Goal: Task Accomplishment & Management: Complete application form

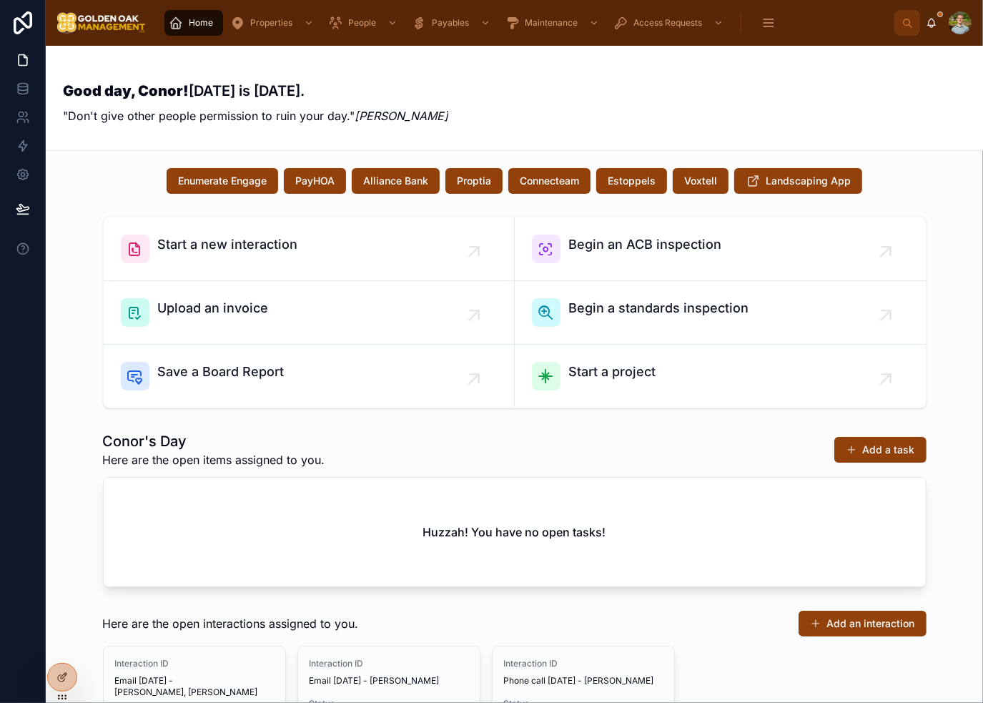
click at [757, 102] on div "Good day, Conor! [DATE] is [DATE]. "Don't give other people permission to ruin …" at bounding box center [514, 98] width 903 height 70
click at [714, 130] on div "Good day, Conor! [DATE] is [DATE]. "Don't give other people permission to ruin …" at bounding box center [514, 98] width 903 height 70
click at [548, 124] on div "Good day, Conor! [DATE] is [DATE]. "Don't give other people permission to ruin …" at bounding box center [514, 98] width 903 height 70
click at [702, 113] on div "Good day, Conor! [DATE] is [DATE]. "Don't give other people permission to ruin …" at bounding box center [514, 98] width 903 height 70
click at [639, 113] on div "Good day, Conor! [DATE] is [DATE]. "Don't give other people permission to ruin …" at bounding box center [514, 98] width 903 height 70
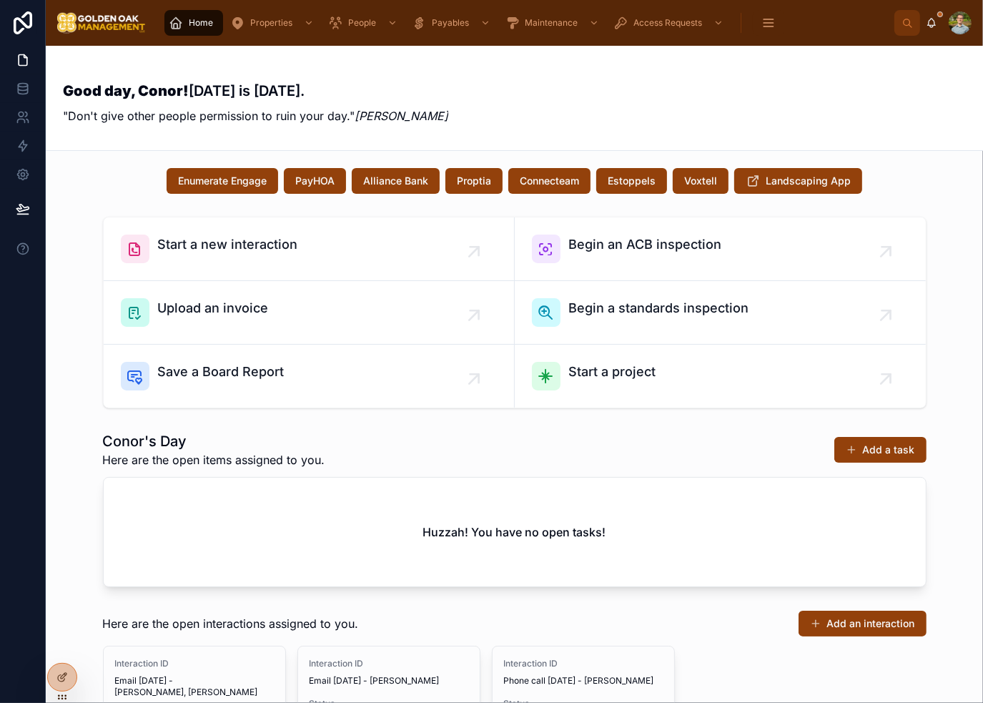
click at [639, 113] on div "Good day, Conor! [DATE] is [DATE]. "Don't give other people permission to ruin …" at bounding box center [514, 98] width 903 height 70
click at [664, 108] on div "Good day, Conor! [DATE] is [DATE]. "Don't give other people permission to ruin …" at bounding box center [514, 98] width 903 height 70
click at [661, 109] on div "Good day, Conor! [DATE] is [DATE]. "Don't give other people permission to ruin …" at bounding box center [514, 98] width 903 height 70
drag, startPoint x: 661, startPoint y: 109, endPoint x: 655, endPoint y: 117, distance: 10.3
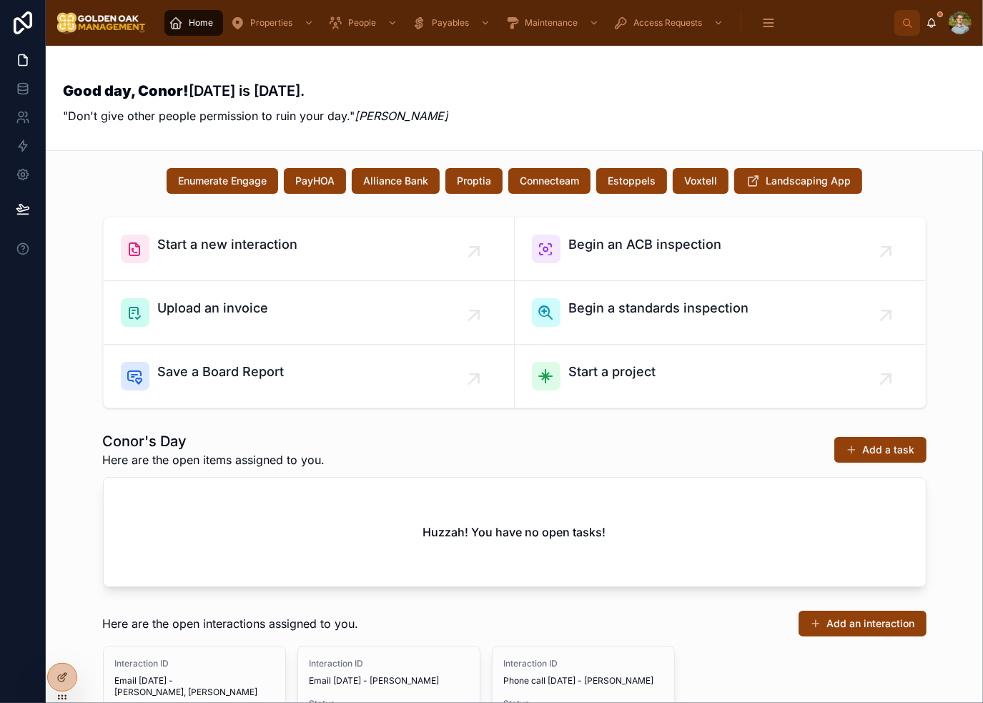
click at [655, 117] on div "Good day, Conor! [DATE] is [DATE]. "Don't give other people permission to ruin …" at bounding box center [514, 98] width 903 height 70
click at [656, 109] on div "Good day, Conor! [DATE] is [DATE]. "Don't give other people permission to ruin …" at bounding box center [514, 98] width 903 height 70
click at [711, 108] on div "Good day, Conor! [DATE] is [DATE]. "Don't give other people permission to ruin …" at bounding box center [514, 98] width 903 height 70
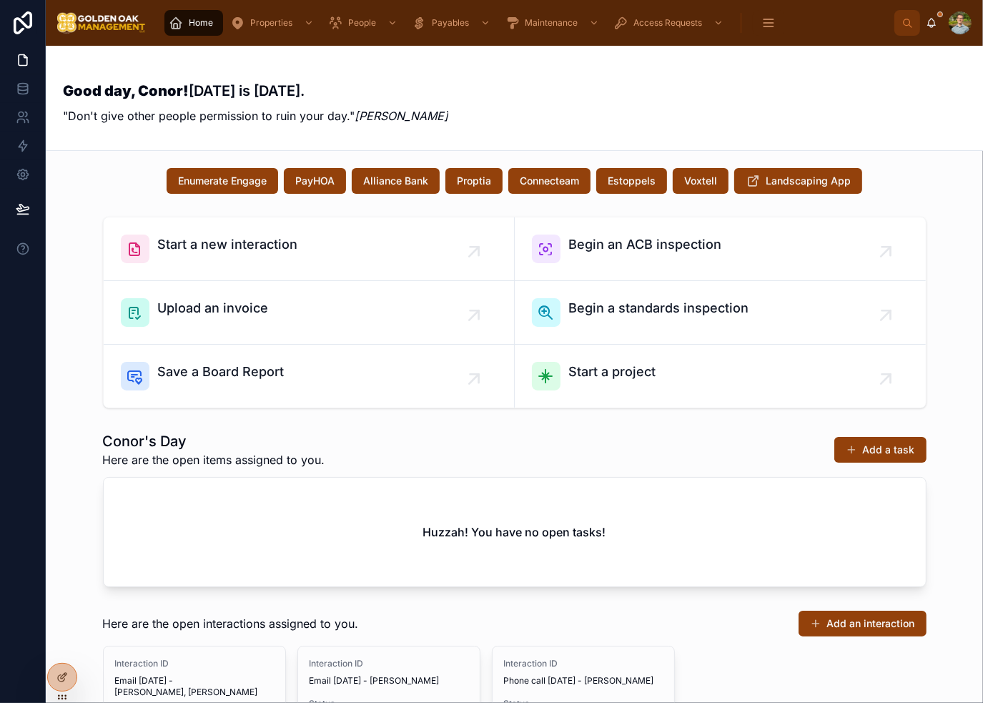
click at [867, 110] on div "Good day, Conor! [DATE] is [DATE]. "Don't give other people permission to ruin …" at bounding box center [514, 98] width 903 height 70
click at [945, 295] on div "Start a new interaction Begin an ACB inspection Upload an invoice Begin a stand…" at bounding box center [514, 312] width 915 height 203
click at [964, 386] on div "Enumerate Engage PayHOA Alliance Bank Proptia Connecteam Estoppels Voxtell Land…" at bounding box center [514, 613] width 937 height 925
drag, startPoint x: 947, startPoint y: 497, endPoint x: 950, endPoint y: 517, distance: 20.2
click at [947, 498] on div "Conor's Day Here are the open items assigned to you. Add a task Huzzah! You hav…" at bounding box center [514, 508] width 915 height 167
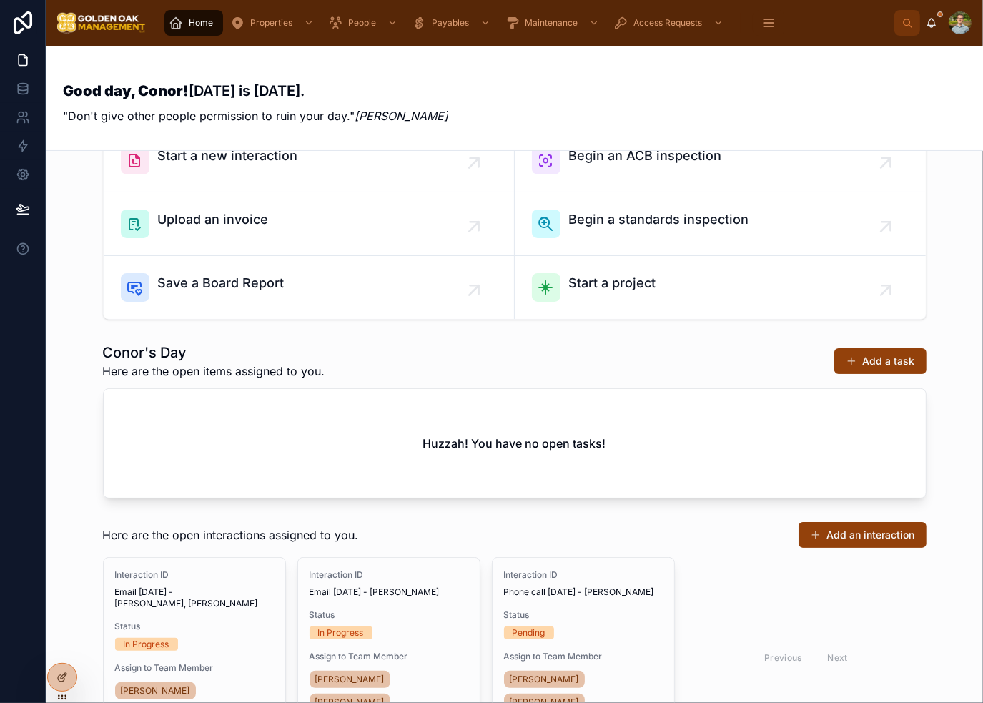
scroll to position [286, 0]
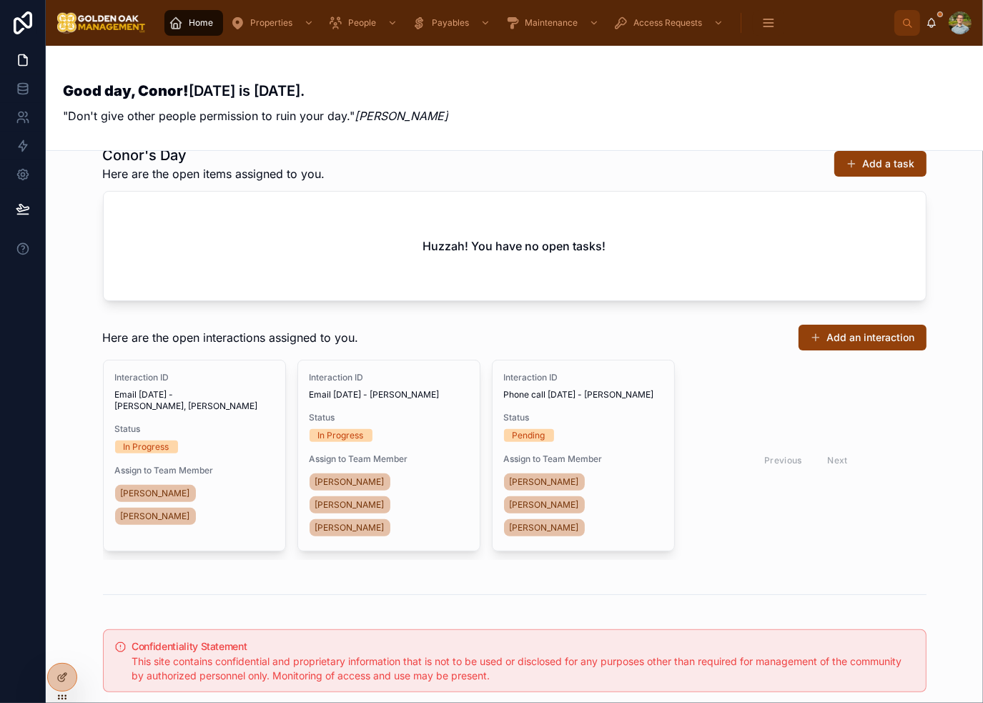
click at [960, 346] on div "Here are the open interactions assigned to you. Add an interaction Interaction …" at bounding box center [514, 441] width 915 height 247
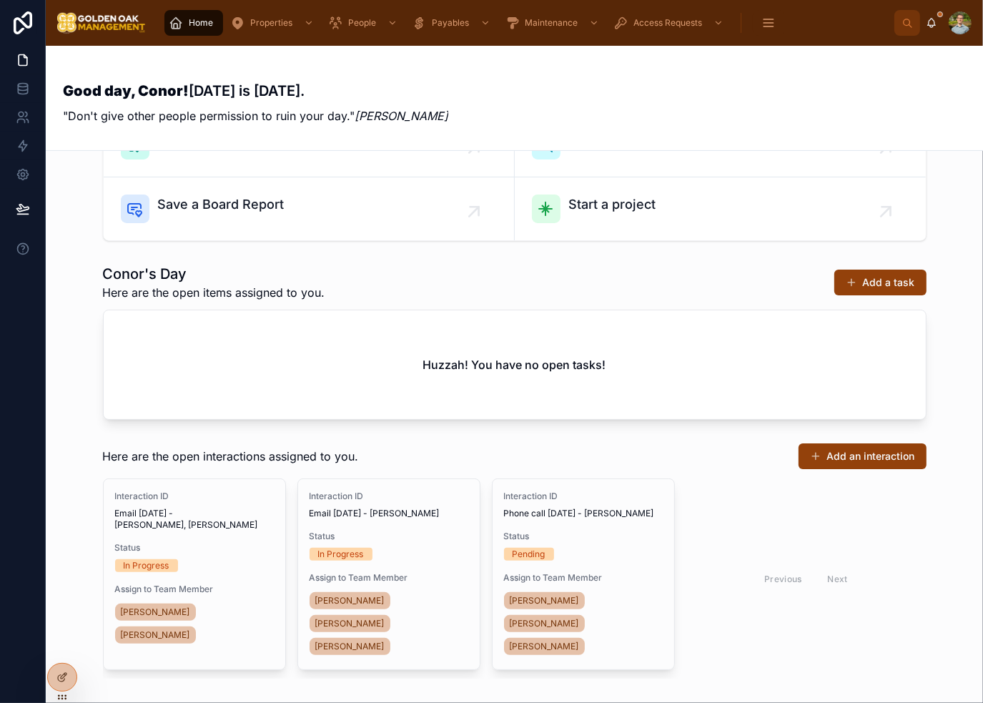
scroll to position [0, 0]
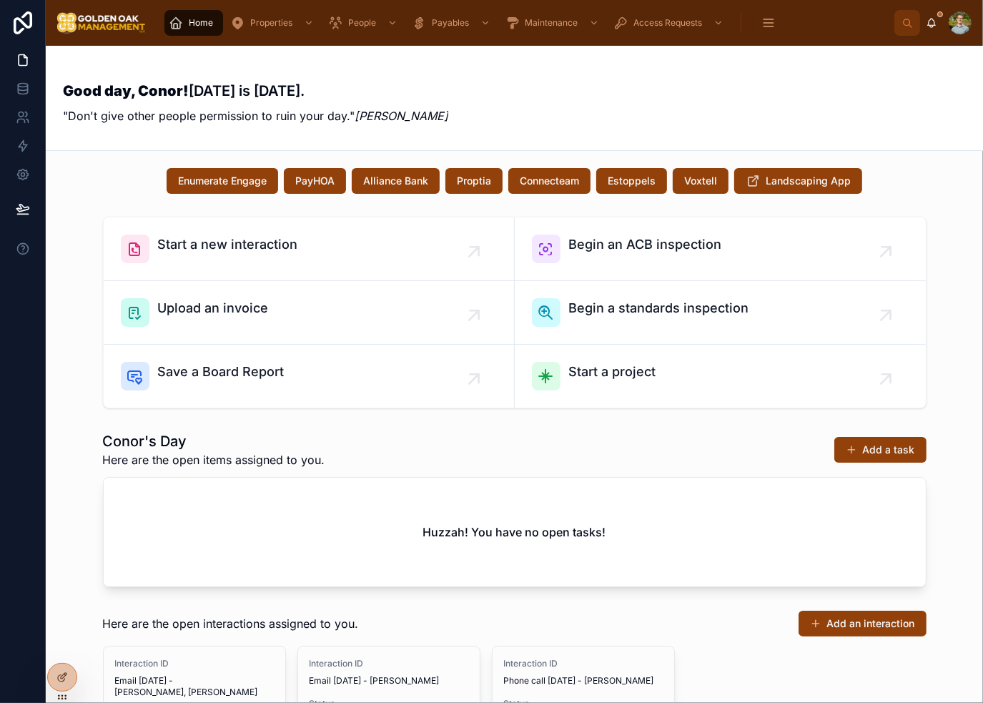
click at [710, 95] on div "Good day, Conor! [DATE] is [DATE]. "Don't give other people permission to ruin …" at bounding box center [514, 98] width 903 height 70
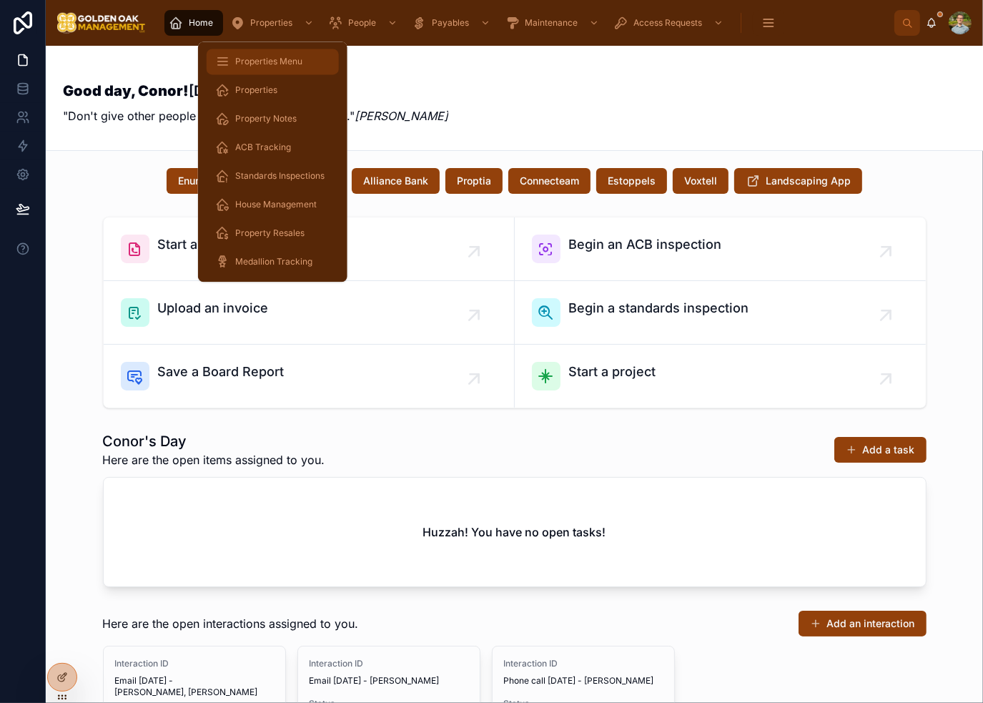
click at [269, 60] on span "Properties Menu" at bounding box center [268, 61] width 67 height 11
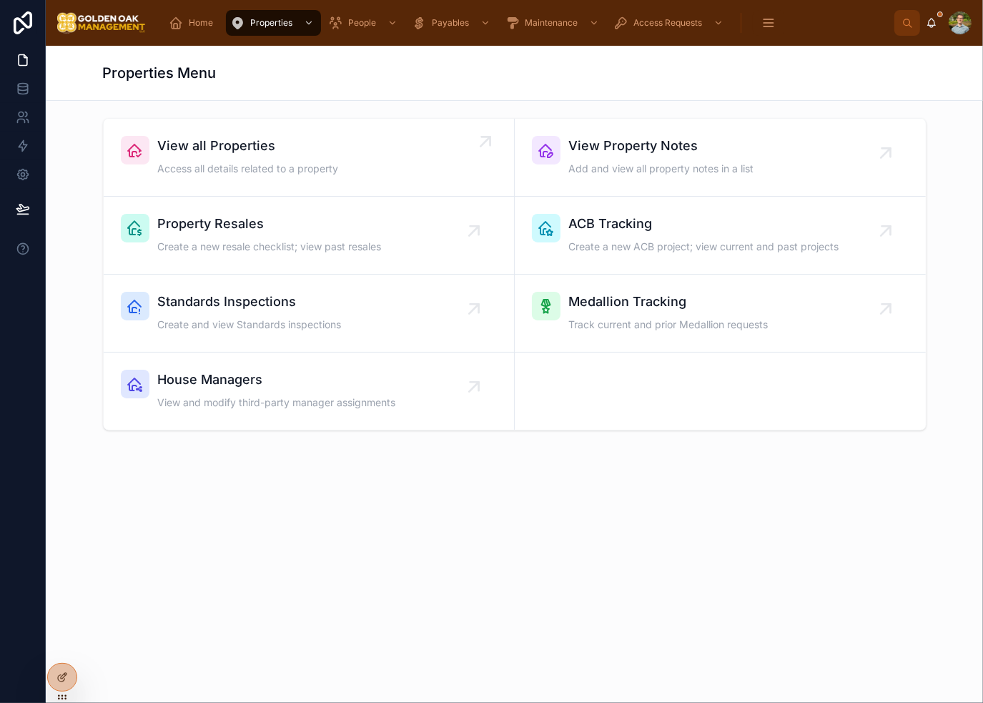
click at [275, 154] on span "View all Properties" at bounding box center [248, 146] width 181 height 20
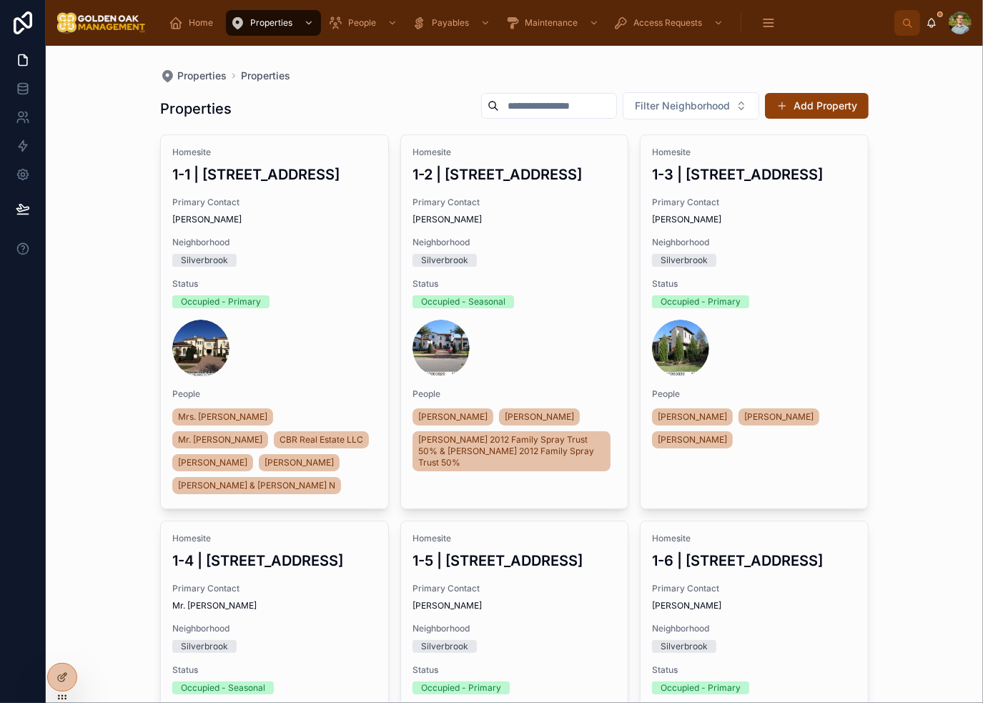
click at [538, 97] on input "text" at bounding box center [557, 106] width 117 height 20
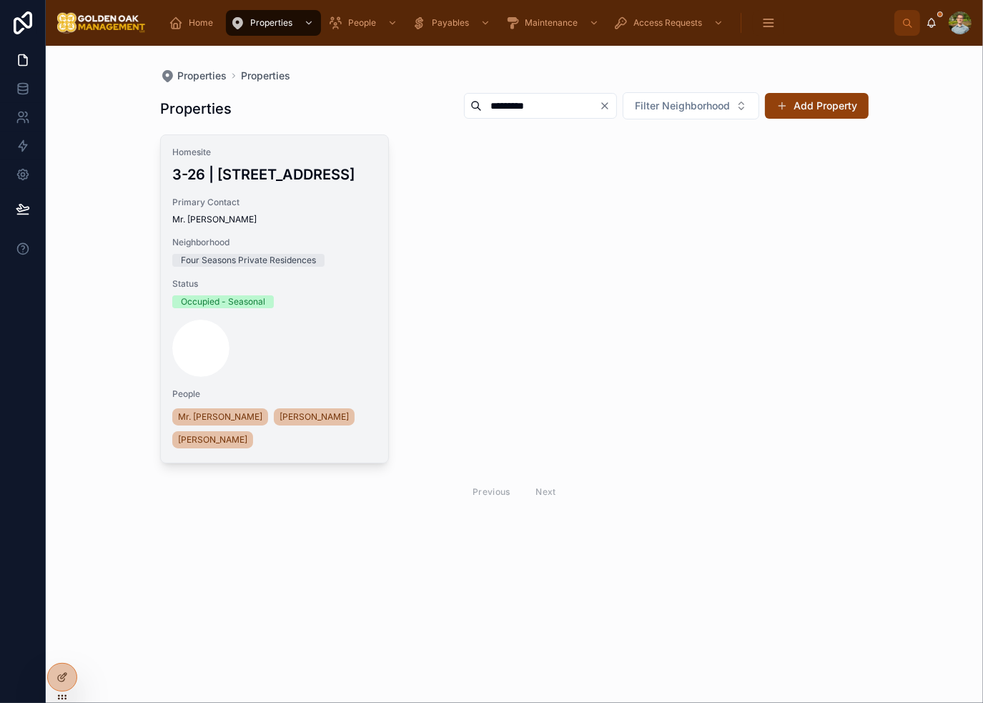
type input "*********"
click at [291, 208] on span "Primary Contact" at bounding box center [274, 202] width 204 height 11
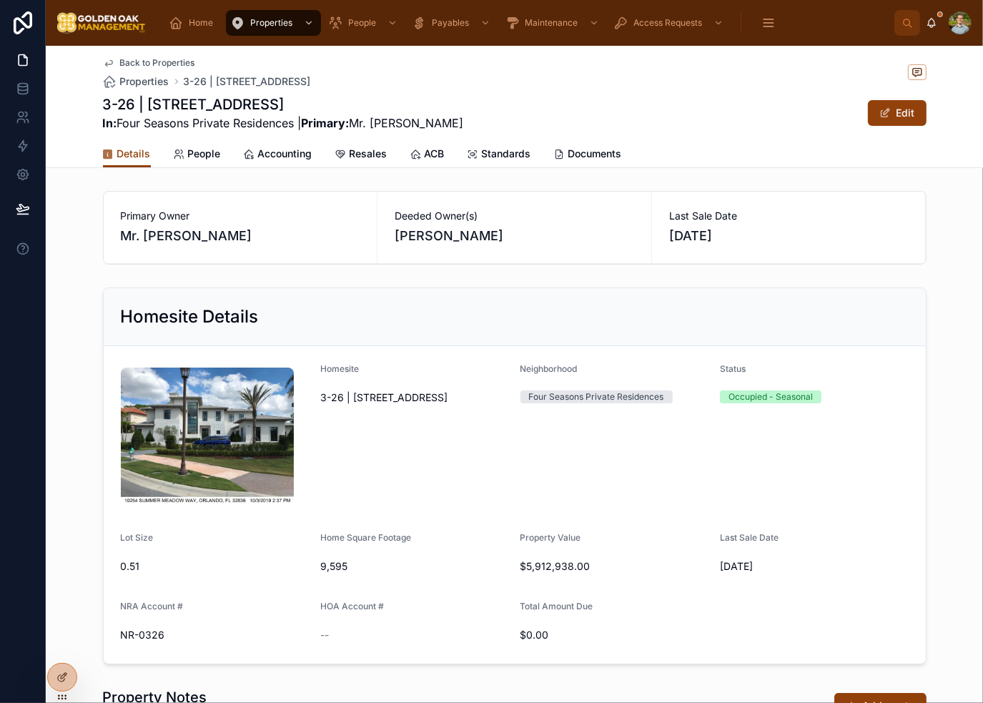
click at [666, 71] on div "Back to Properties Properties 3-26 | [STREET_ADDRESS]" at bounding box center [515, 72] width 824 height 31
click at [358, 160] on span "Resales" at bounding box center [369, 154] width 38 height 14
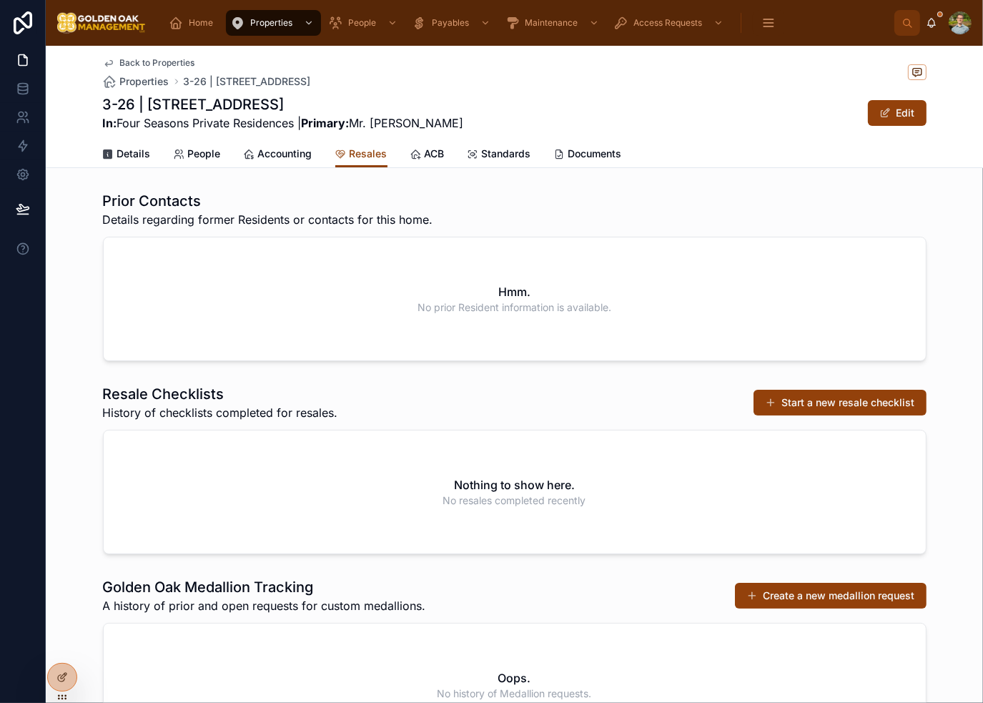
click at [650, 228] on div "Prior Contacts Details regarding former Residents or contacts for this home. Hm…" at bounding box center [515, 276] width 824 height 170
click at [862, 408] on button "Start a new resale checklist" at bounding box center [840, 403] width 173 height 26
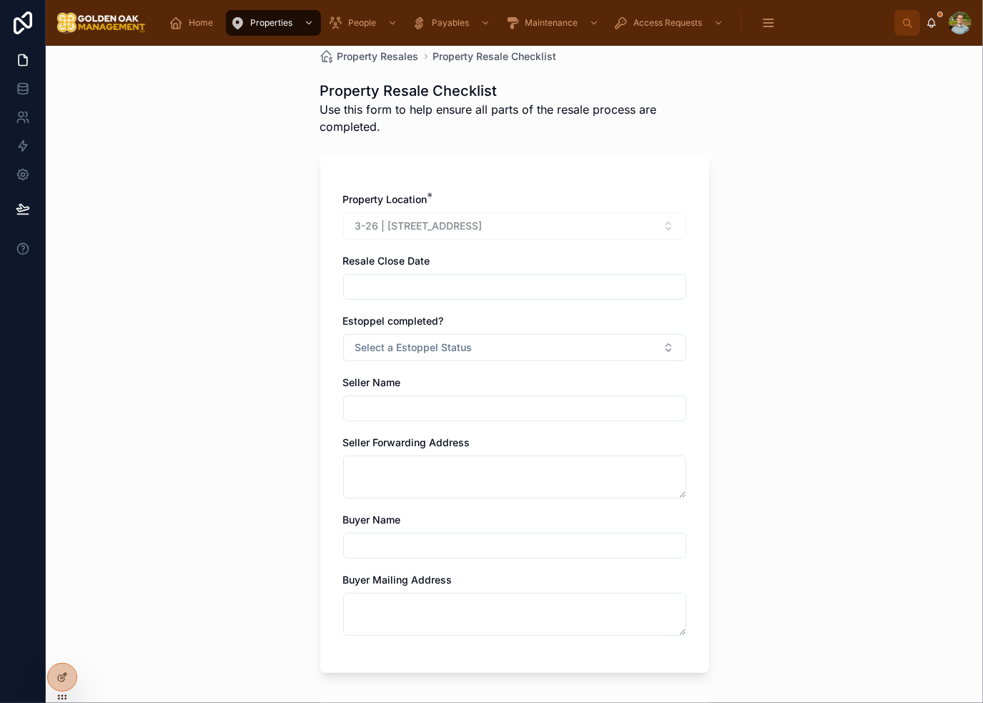
scroll to position [72, 0]
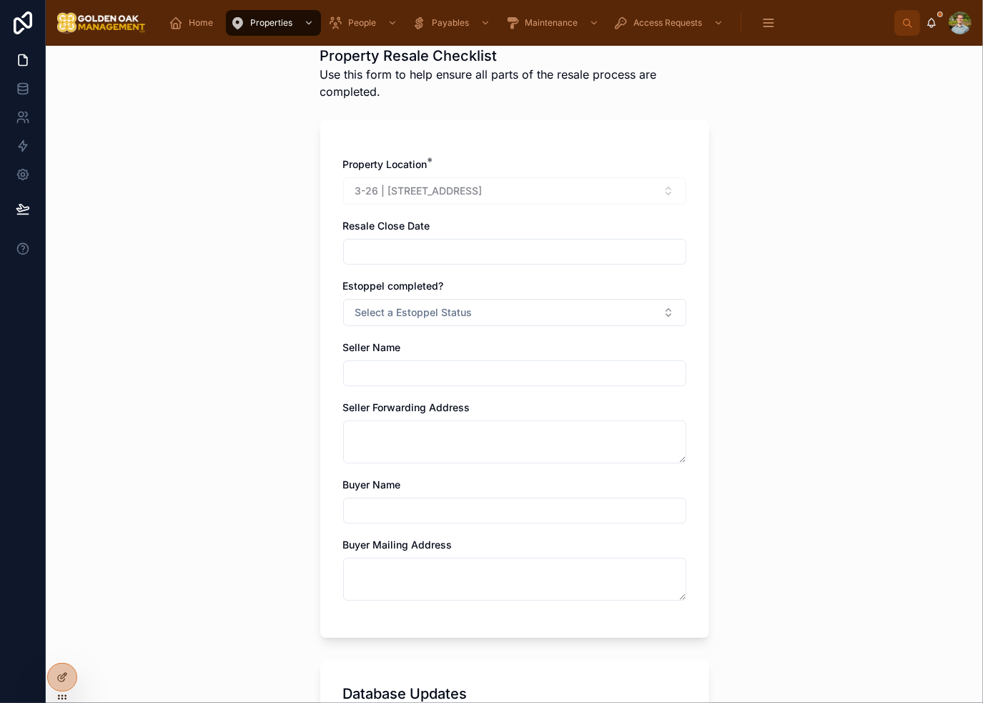
click at [556, 252] on input "text" at bounding box center [515, 252] width 342 height 20
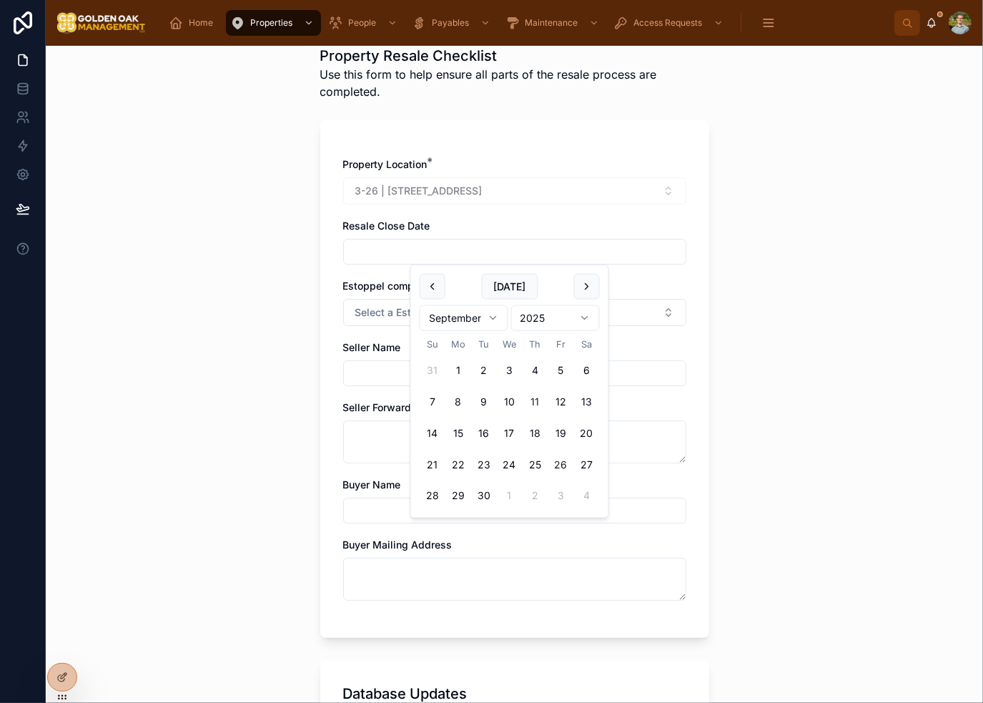
click at [567, 463] on button "26" at bounding box center [561, 465] width 26 height 26
type input "*********"
click at [795, 238] on div "Back to Properties Property Resales Property Resale Checklist Property Resale C…" at bounding box center [514, 374] width 937 height 657
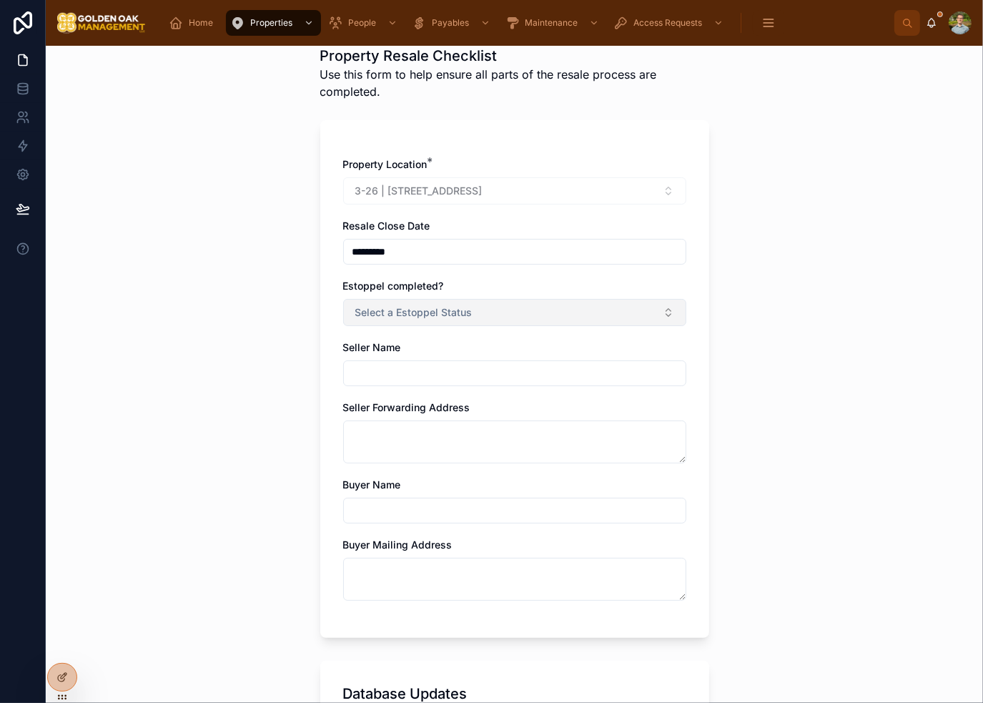
click at [505, 318] on button "Select a Estoppel Status" at bounding box center [514, 312] width 343 height 27
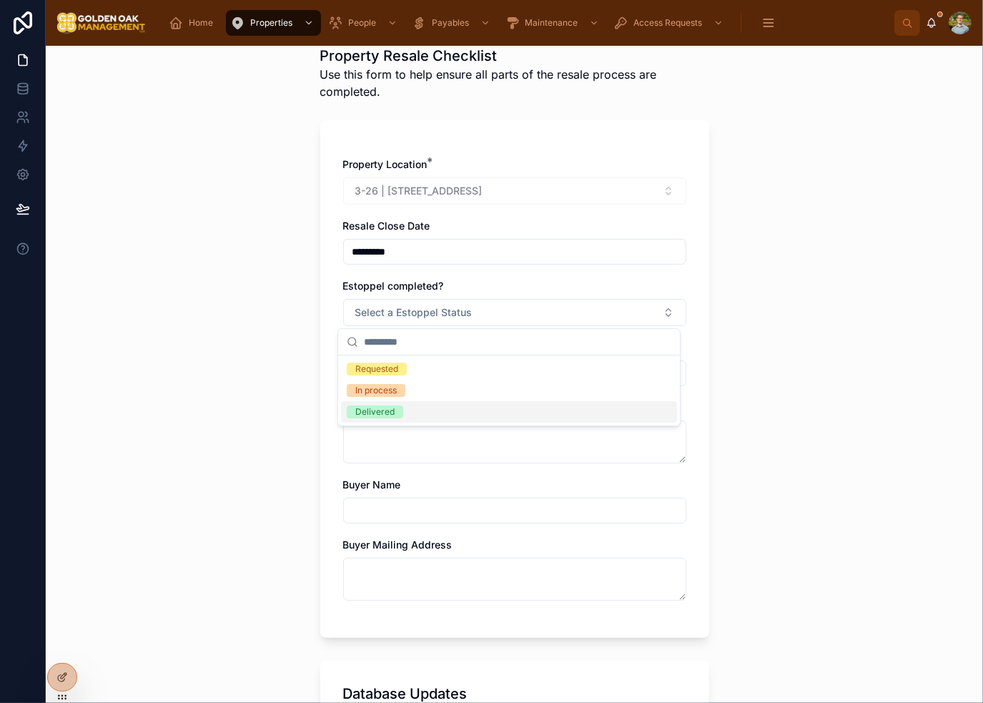
click at [435, 413] on div "Delivered" at bounding box center [509, 411] width 336 height 21
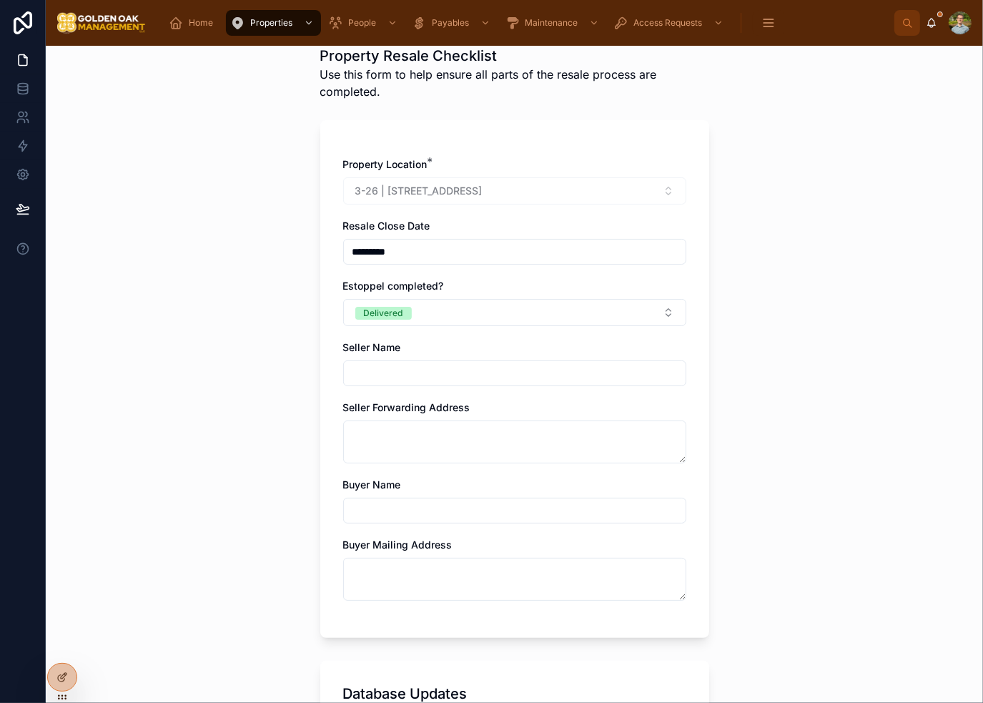
click at [754, 334] on div "Back to Properties Property Resales Property Resale Checklist Property Resale C…" at bounding box center [514, 374] width 937 height 657
click at [472, 375] on input "text" at bounding box center [515, 373] width 342 height 20
type input "**********"
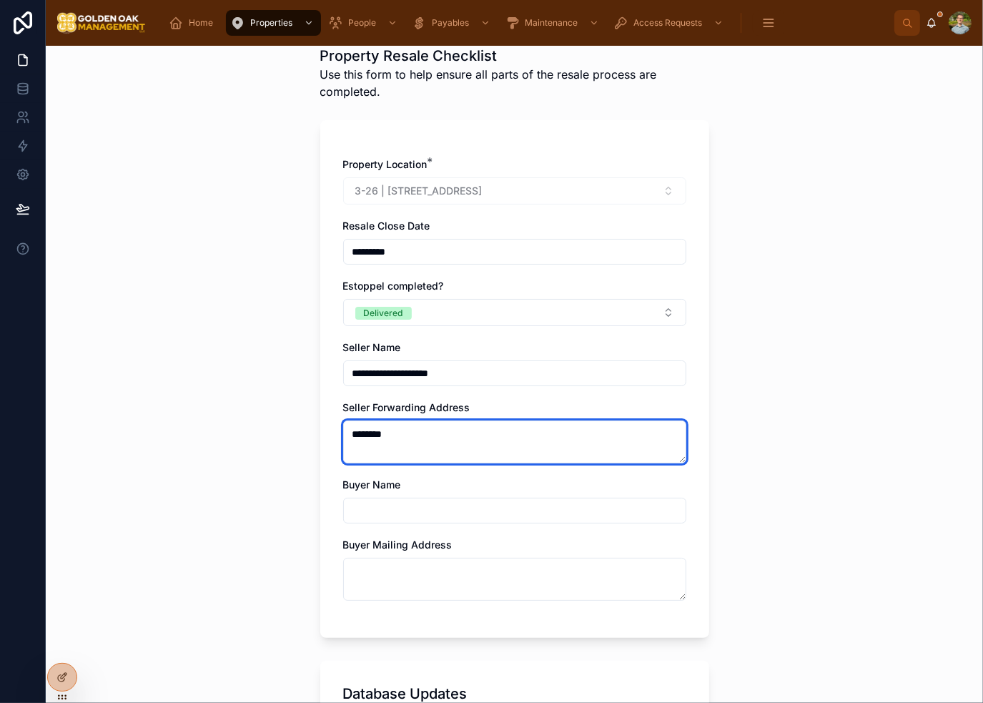
click at [491, 440] on textarea "********" at bounding box center [514, 441] width 343 height 43
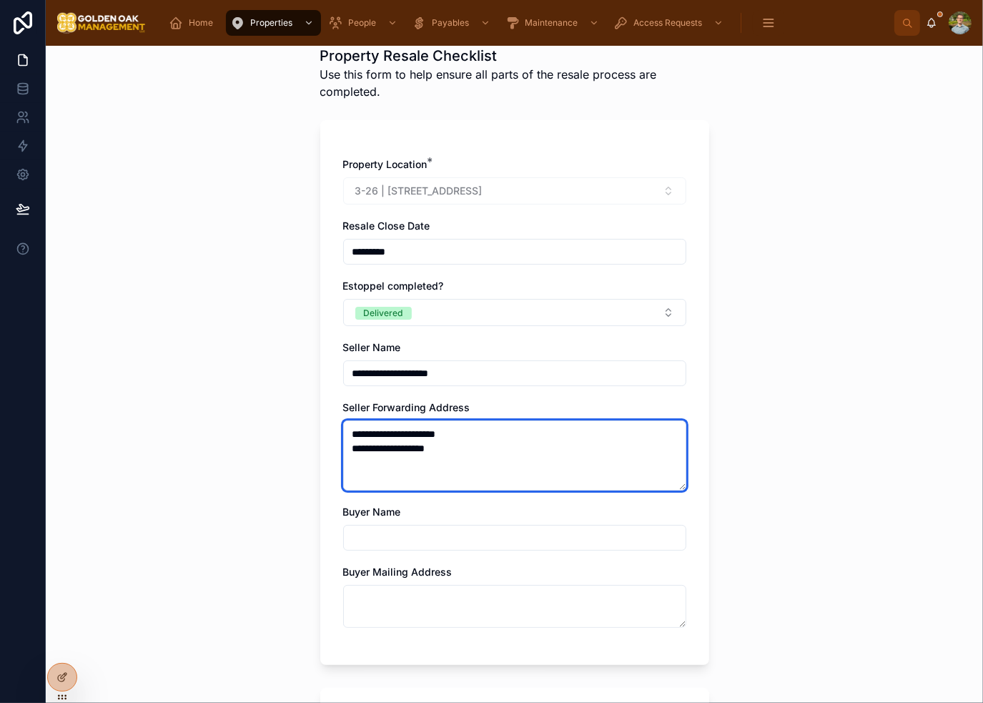
type textarea "**********"
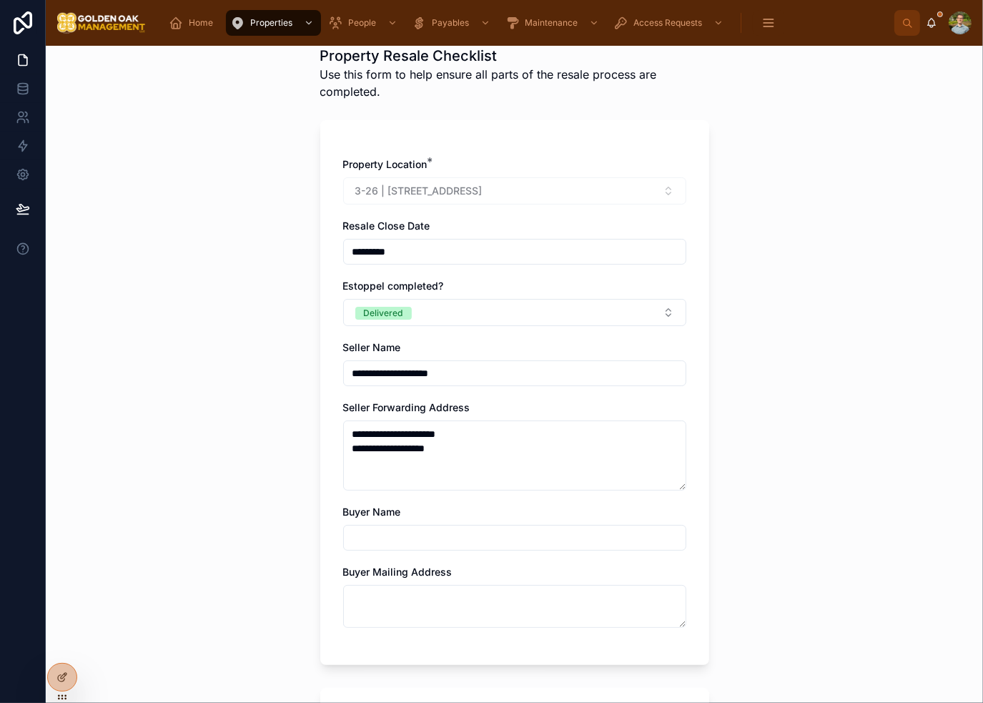
click at [435, 533] on input "text" at bounding box center [515, 538] width 342 height 20
click at [785, 330] on div "**********" at bounding box center [514, 374] width 937 height 657
click at [679, 490] on div "**********" at bounding box center [514, 399] width 343 height 485
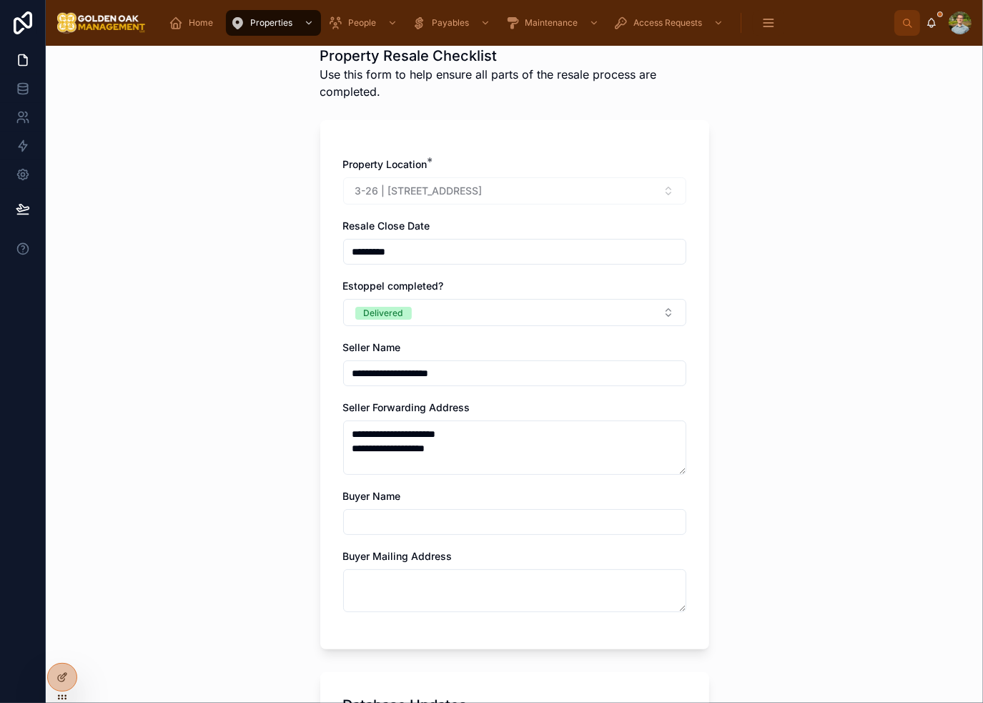
drag, startPoint x: 678, startPoint y: 486, endPoint x: 679, endPoint y: 470, distance: 15.7
click at [679, 470] on textarea "**********" at bounding box center [514, 447] width 343 height 54
click at [746, 461] on div "**********" at bounding box center [514, 374] width 937 height 657
click at [408, 516] on input "text" at bounding box center [515, 522] width 342 height 20
type input "**********"
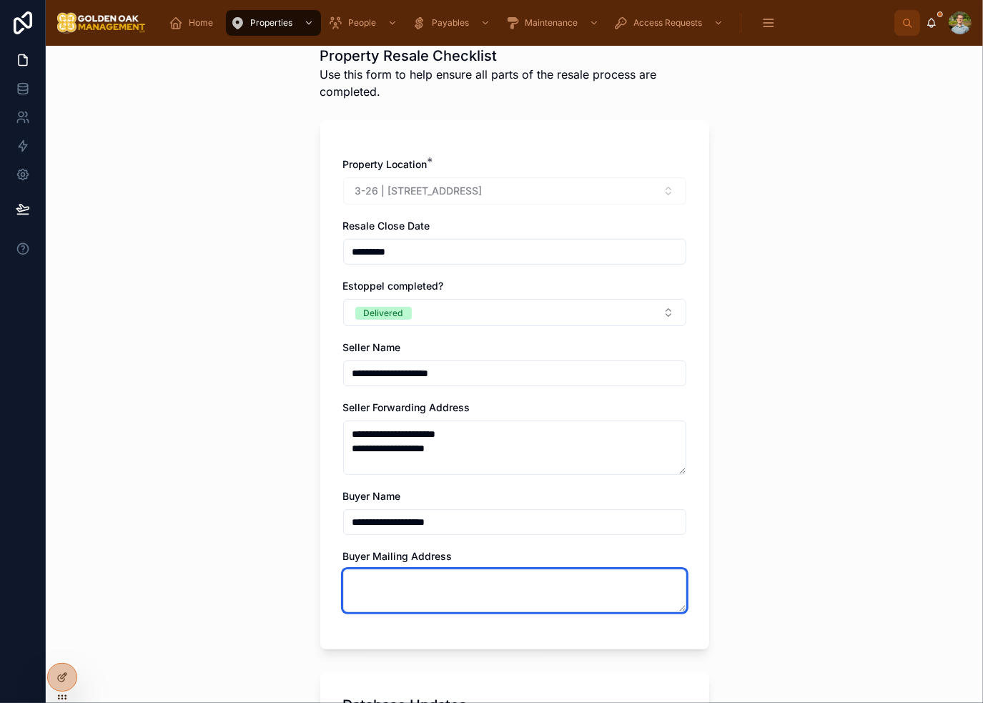
click at [550, 583] on textarea at bounding box center [514, 590] width 343 height 43
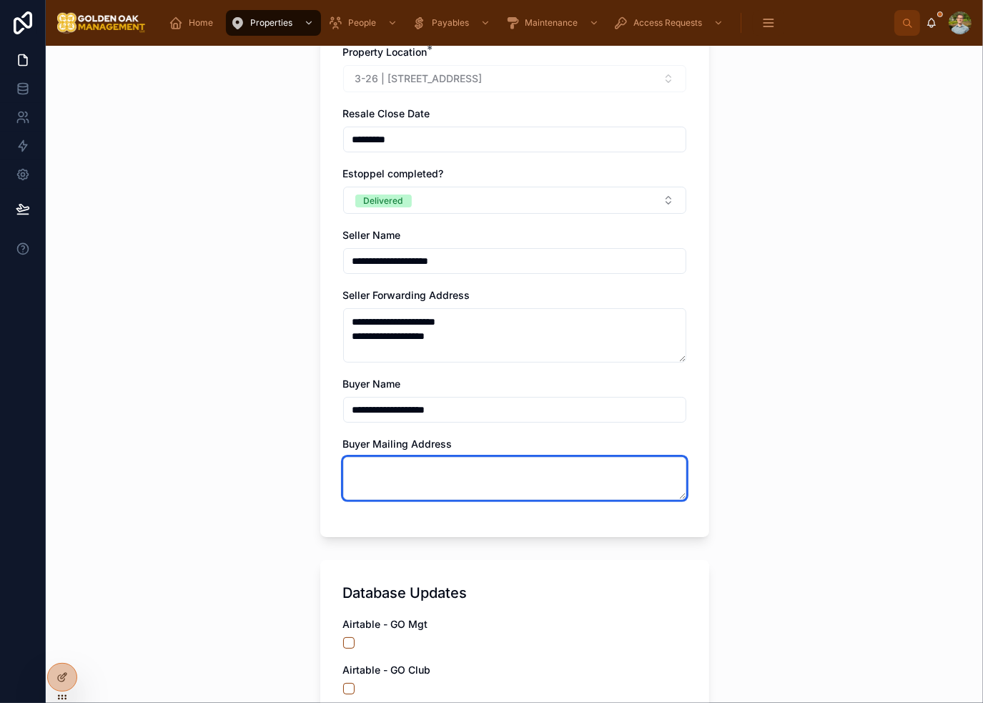
scroll to position [215, 0]
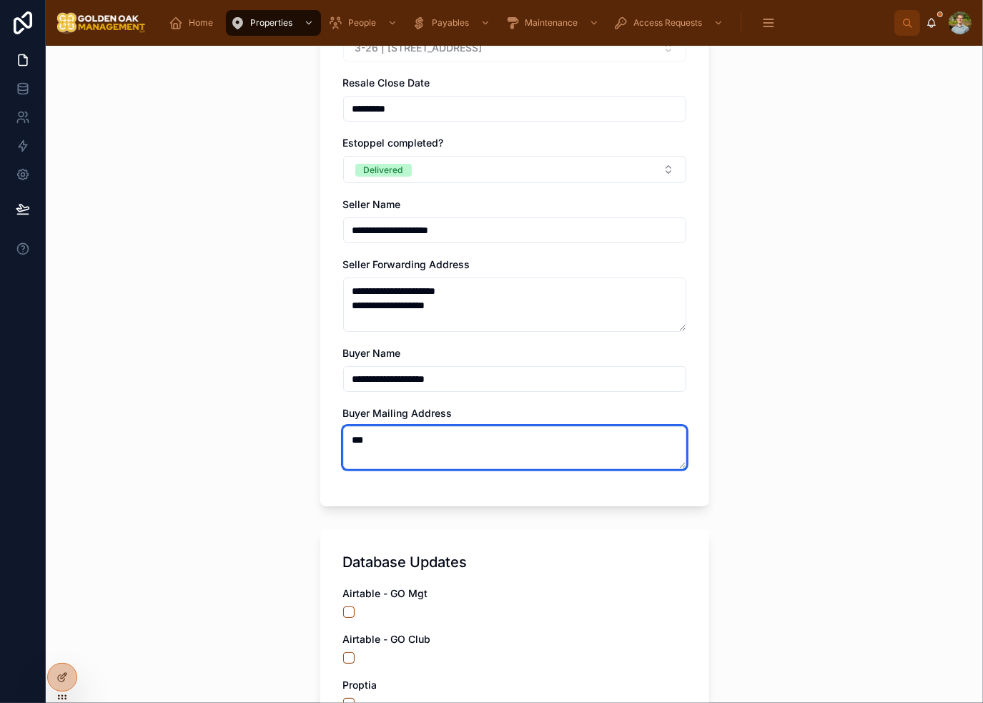
type textarea "***"
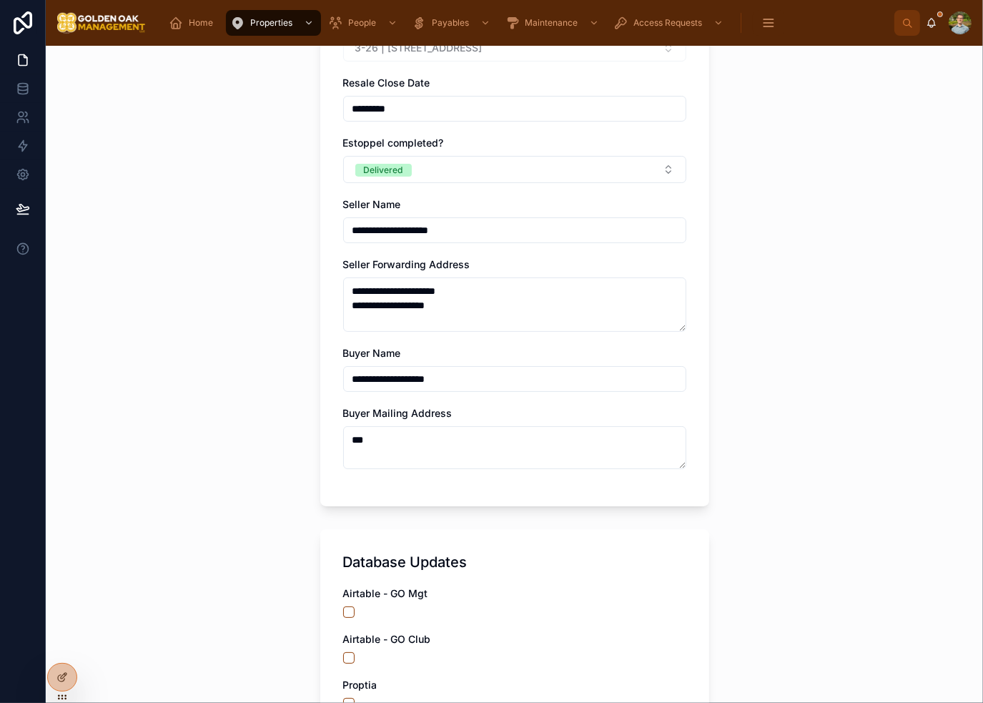
click at [751, 463] on div "**********" at bounding box center [514, 374] width 937 height 657
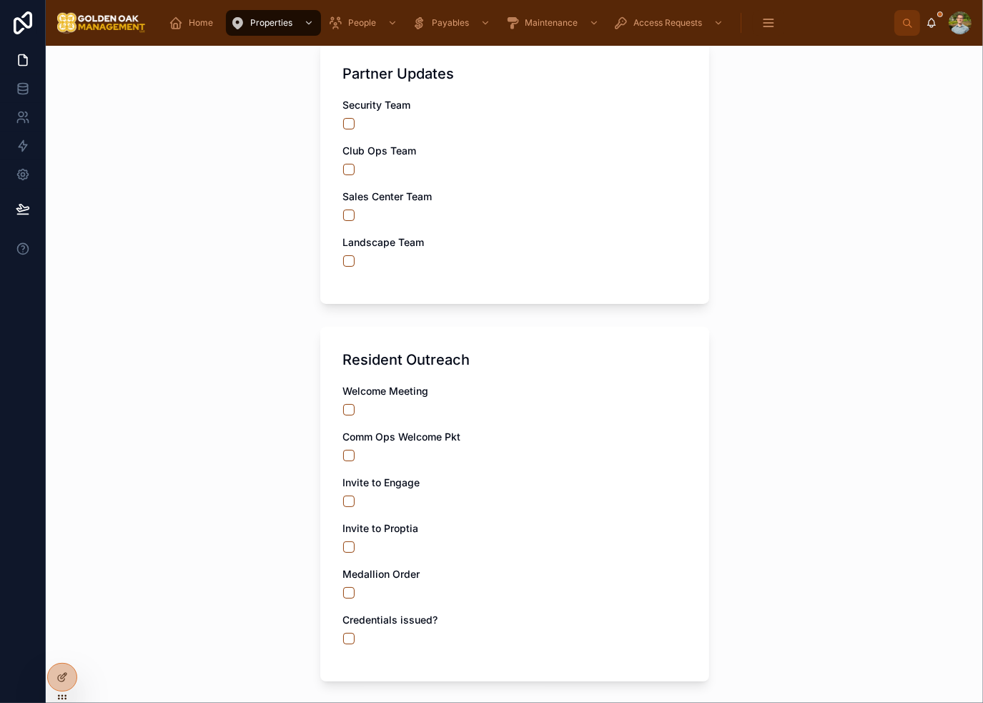
scroll to position [1290, 0]
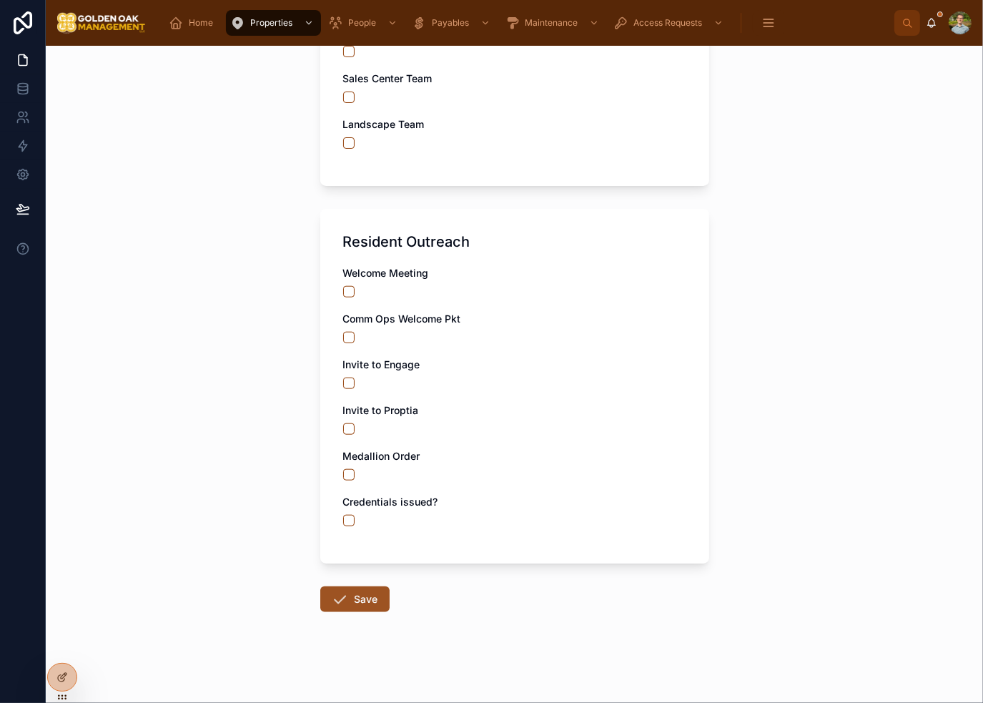
click at [365, 594] on button "Save" at bounding box center [354, 599] width 69 height 26
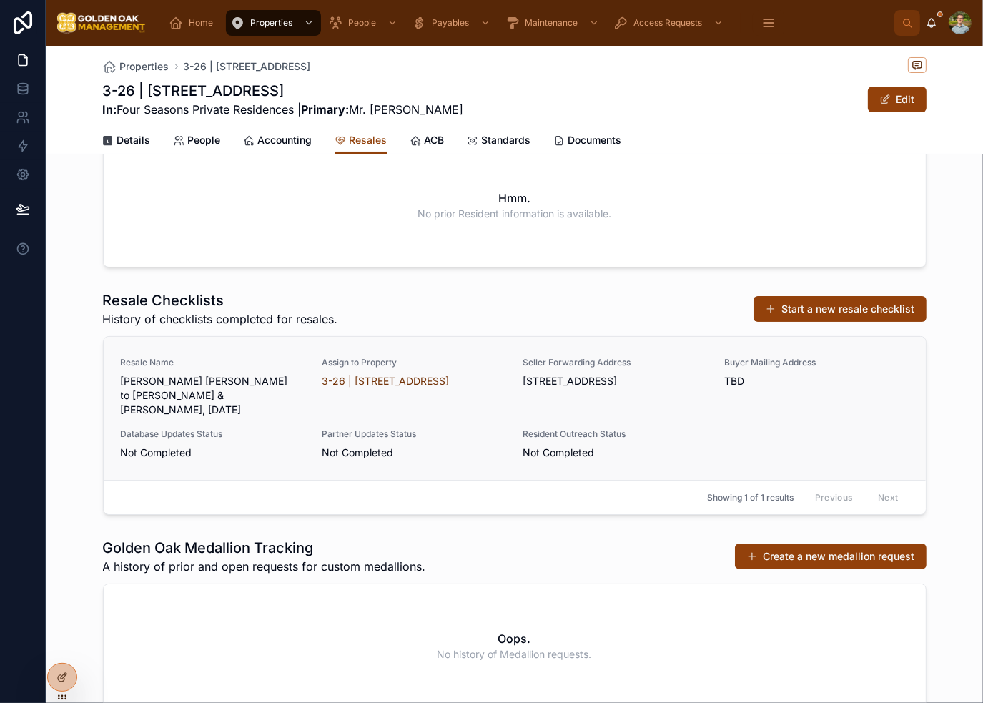
scroll to position [55, 0]
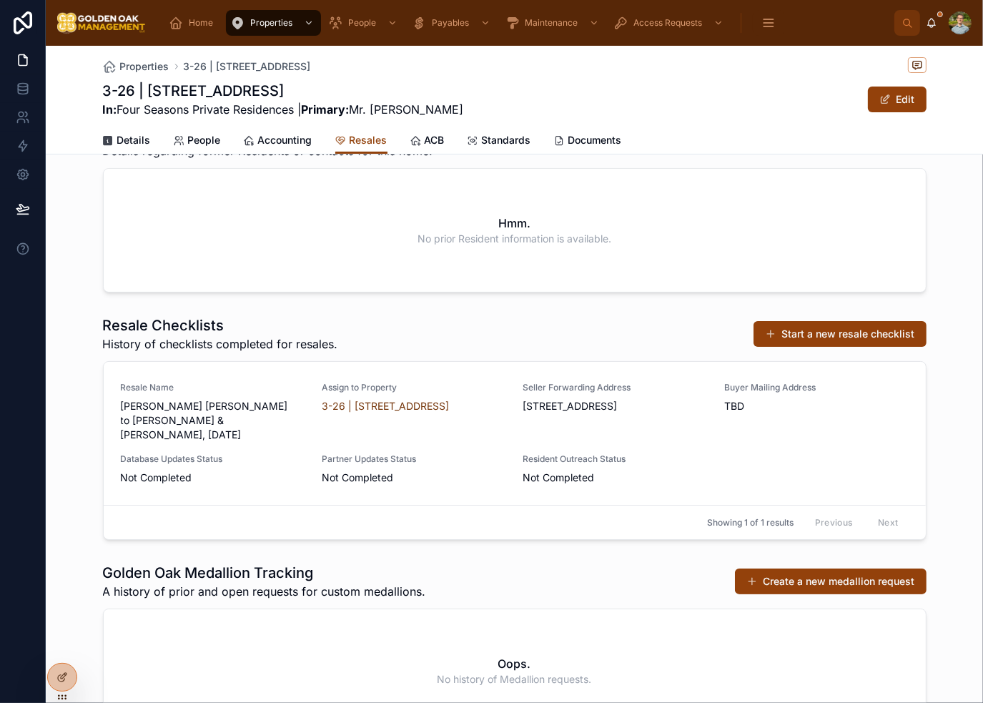
click at [930, 377] on div "Resale Checklists History of checklists completed for resales. Start a new resa…" at bounding box center [514, 428] width 937 height 236
click at [501, 85] on div "3-26 | [STREET_ADDRESS] In: Four Seasons Private Residences | Primary: Mr. [PER…" at bounding box center [515, 99] width 824 height 37
click at [763, 76] on div "Properties 3-26 | [STREET_ADDRESS] | [STREET_ADDRESS] In: Four Seasons Private …" at bounding box center [515, 86] width 824 height 81
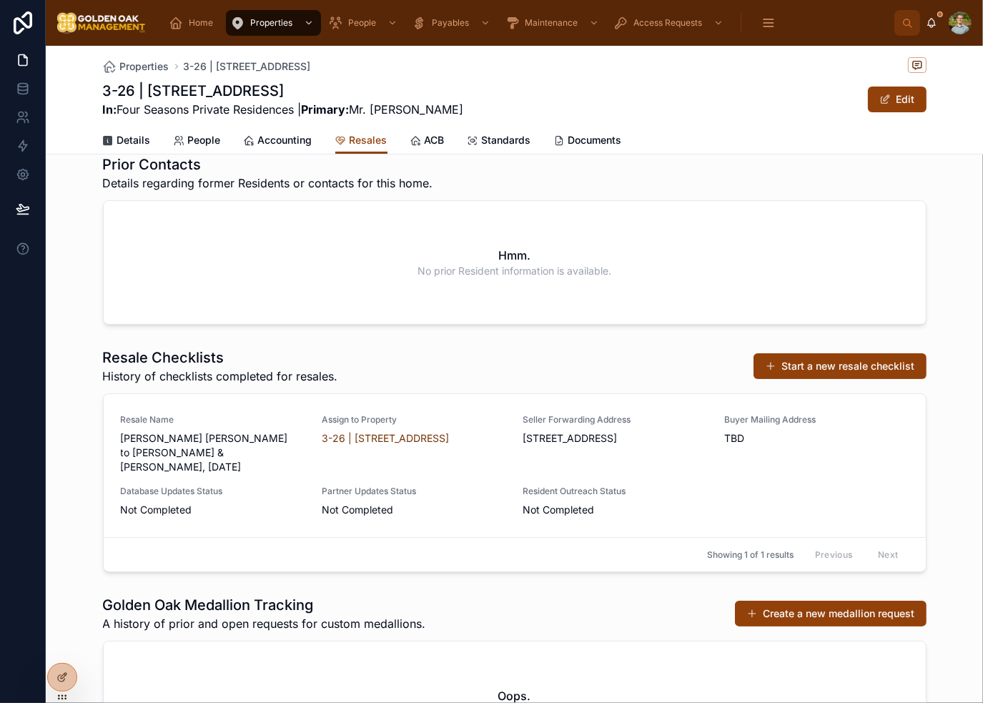
scroll to position [0, 0]
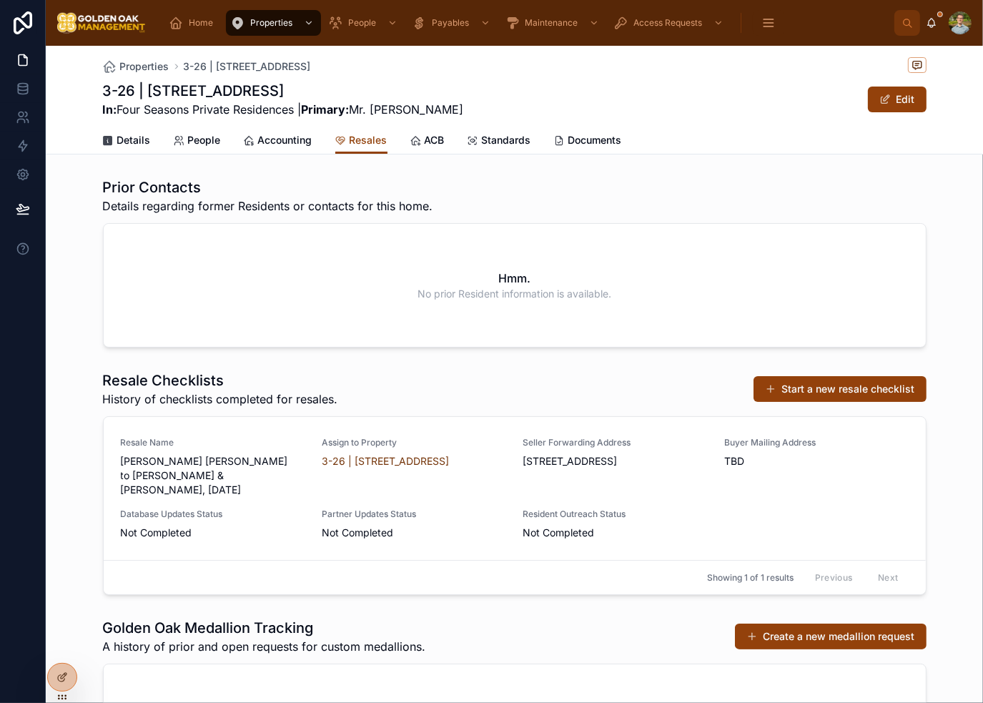
drag, startPoint x: 538, startPoint y: 71, endPoint x: 497, endPoint y: 70, distance: 40.8
click at [538, 71] on div "Properties 3-26 | [STREET_ADDRESS]" at bounding box center [515, 66] width 824 height 18
click at [21, 22] on icon at bounding box center [23, 22] width 19 height 23
